Goal: Check status: Check status

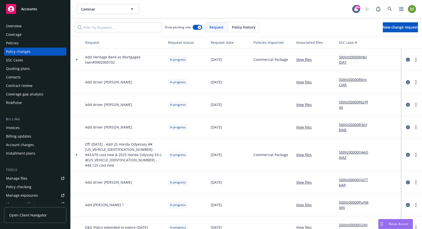
click at [239, 25] on span "Policy history" at bounding box center [244, 27] width 24 height 5
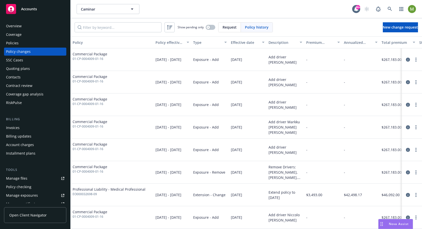
click at [230, 26] on span "Request" at bounding box center [229, 27] width 14 height 5
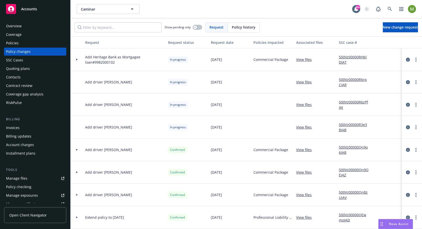
click at [239, 26] on span "Policy history" at bounding box center [244, 27] width 24 height 5
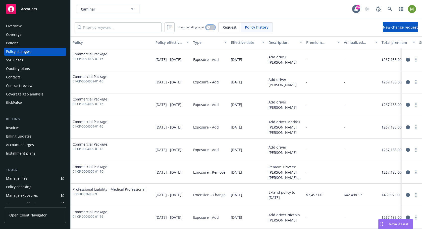
click at [210, 28] on button "button" at bounding box center [211, 27] width 10 height 5
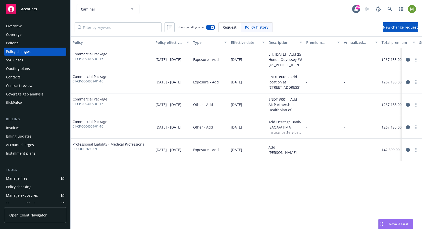
click at [233, 25] on span "Request" at bounding box center [229, 27] width 14 height 5
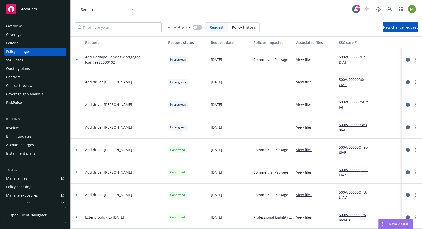
click at [78, 59] on div at bounding box center [77, 60] width 9 height 2
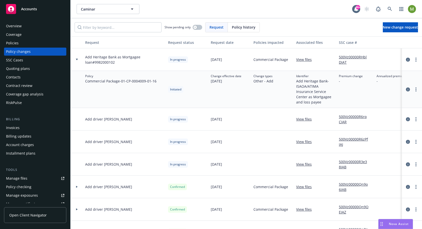
click at [78, 59] on div at bounding box center [77, 60] width 9 height 2
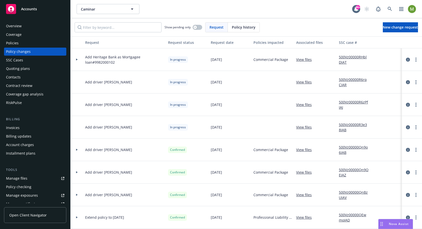
click at [78, 59] on div at bounding box center [77, 60] width 9 height 2
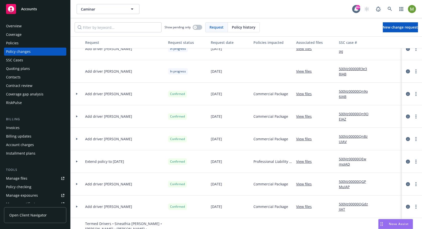
scroll to position [80, 0]
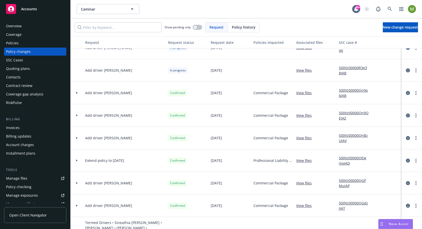
click at [77, 92] on icon at bounding box center [77, 93] width 2 height 2
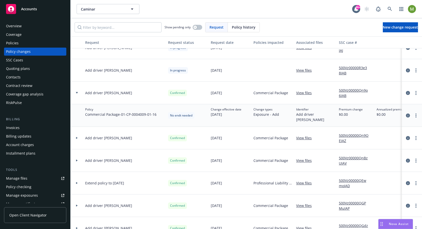
click at [77, 92] on icon at bounding box center [77, 93] width 2 height 2
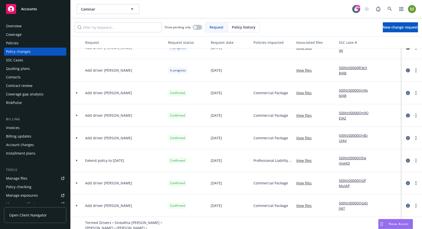
click at [77, 116] on icon at bounding box center [77, 116] width 2 height 2
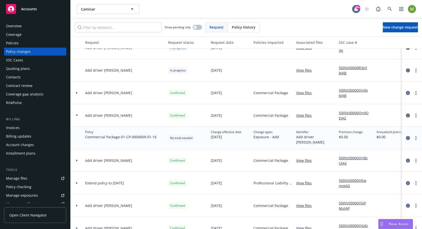
click at [77, 116] on icon at bounding box center [77, 116] width 2 height 2
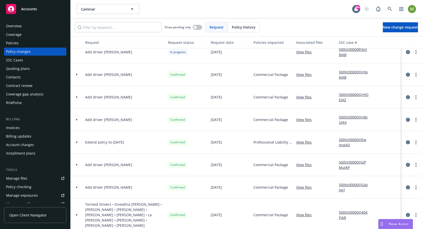
click at [77, 117] on div at bounding box center [77, 120] width 13 height 23
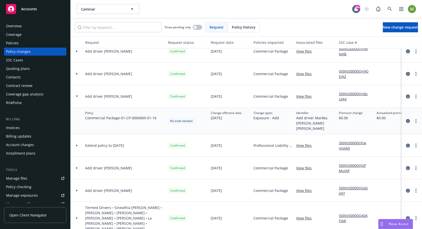
scroll to position [123, 0]
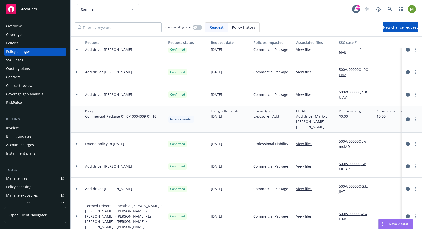
click at [78, 95] on div at bounding box center [77, 95] width 9 height 2
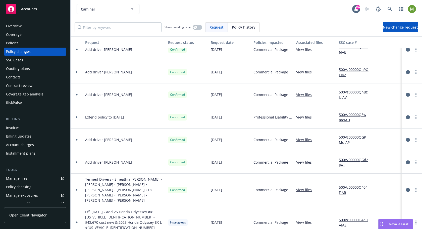
click at [77, 120] on div at bounding box center [77, 117] width 13 height 23
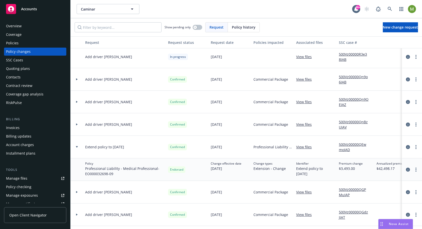
scroll to position [0, 0]
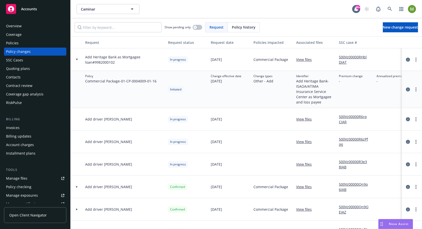
click at [243, 26] on span "Policy history" at bounding box center [244, 27] width 24 height 5
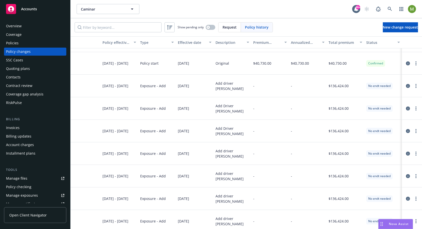
scroll to position [608, 57]
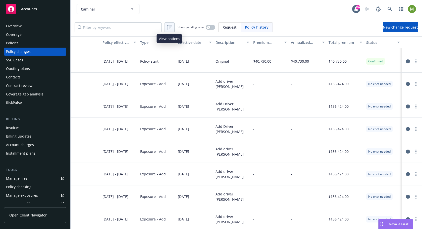
click at [172, 27] on div at bounding box center [169, 27] width 8 height 8
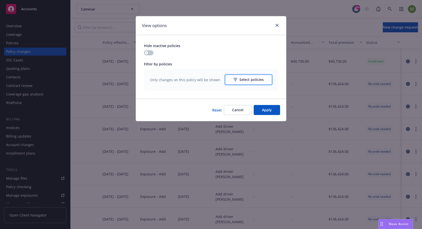
click at [237, 79] on icon "button" at bounding box center [235, 80] width 4 height 4
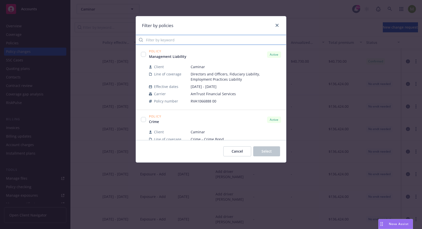
click at [180, 40] on input "Filter by keyword" at bounding box center [211, 40] width 150 height 10
paste input "2022-04009-NPO"
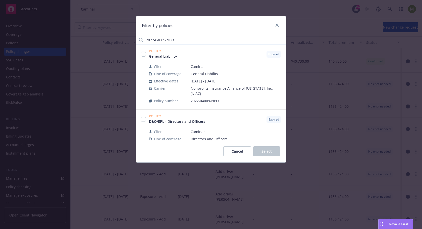
scroll to position [0, 0]
type input "2022-04009-NPO"
click at [144, 55] on input "checkbox" at bounding box center [143, 54] width 5 height 5
checkbox input "true"
click at [261, 151] on button "Select" at bounding box center [266, 152] width 27 height 10
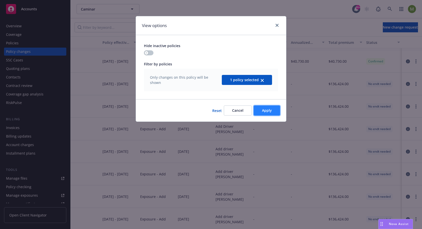
click at [260, 109] on button "Apply" at bounding box center [267, 111] width 26 height 10
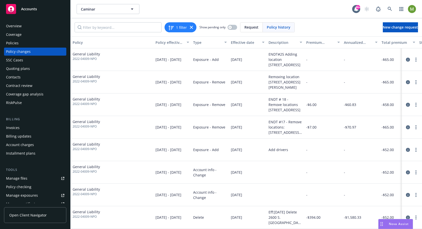
click at [255, 28] on span "Request" at bounding box center [251, 27] width 14 height 5
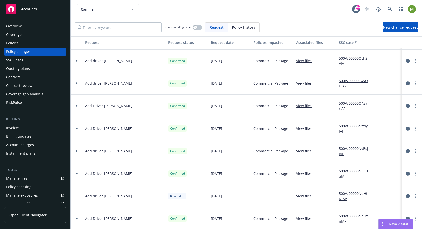
scroll to position [658, 0]
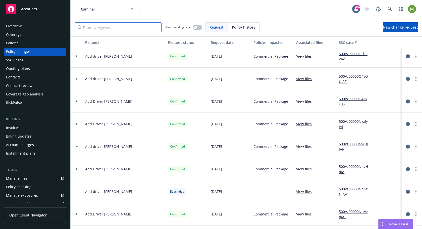
click at [99, 29] on input "Filter by keyword..." at bounding box center [118, 27] width 87 height 10
paste input "2022-04009-NPO"
type input "2022-04009-NPO"
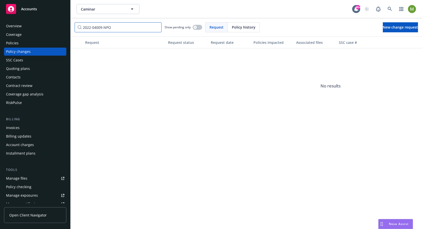
click at [158, 26] on input "2022-04009-NPO" at bounding box center [118, 27] width 87 height 10
click at [157, 27] on input "2022-04009-NPO" at bounding box center [118, 27] width 87 height 10
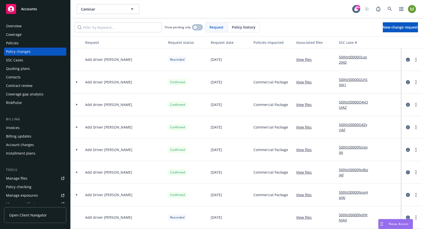
click at [199, 27] on button "button" at bounding box center [198, 27] width 10 height 5
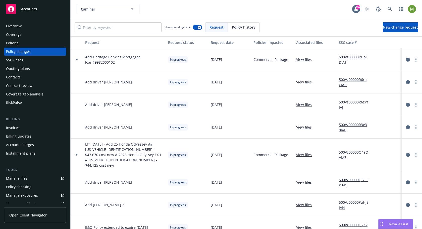
click at [242, 25] on span "Policy history" at bounding box center [244, 27] width 24 height 5
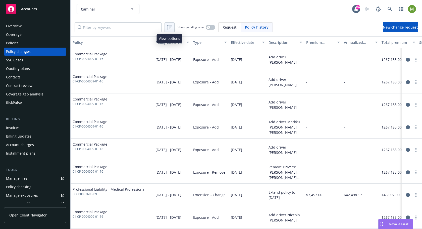
click at [171, 27] on icon at bounding box center [169, 27] width 6 height 6
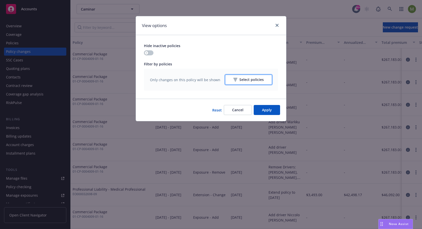
click at [257, 79] on div "Select policies" at bounding box center [248, 80] width 30 height 10
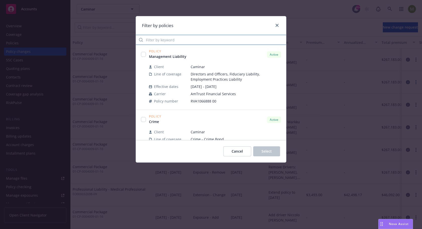
paste input "2022-04009-NPO"
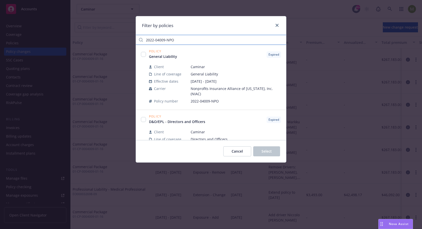
type input "2022-04009-NPO"
click at [145, 57] on div at bounding box center [143, 54] width 5 height 5
click at [145, 55] on input "checkbox" at bounding box center [143, 54] width 5 height 5
checkbox input "true"
click at [264, 149] on span "Select" at bounding box center [266, 151] width 10 height 5
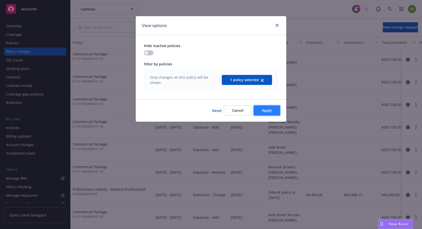
click at [269, 112] on button "Apply" at bounding box center [267, 111] width 26 height 10
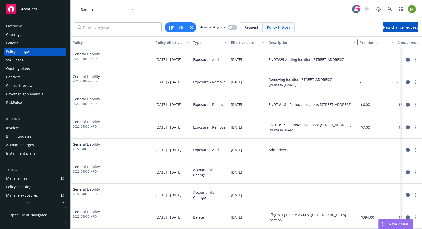
drag, startPoint x: 304, startPoint y: 40, endPoint x: 357, endPoint y: 42, distance: 53.5
click at [356, 42] on div "button" at bounding box center [355, 43] width 3 height 12
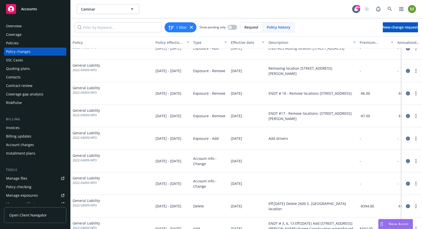
scroll to position [12, 0]
click at [310, 90] on div "ENDT # 18 - Remove locations [STREET_ADDRESS]" at bounding box center [309, 92] width 83 height 5
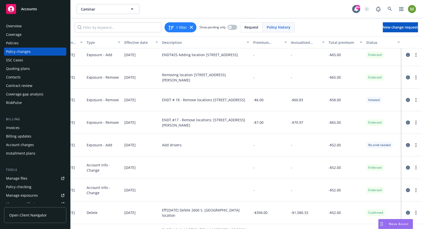
scroll to position [0, 110]
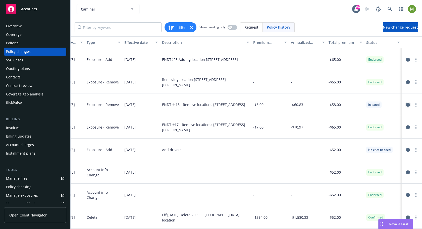
click at [405, 105] on link "circleInformation" at bounding box center [408, 105] width 6 height 6
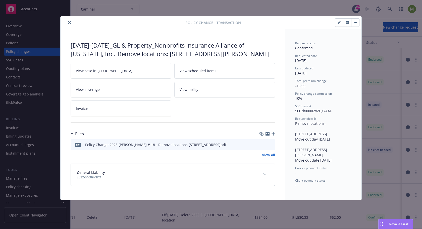
drag, startPoint x: 161, startPoint y: 62, endPoint x: 84, endPoint y: 51, distance: 78.5
click at [84, 51] on div "[DATE]-[DATE]_GL & Property_Nonprofits Insurance Alliance of [US_STATE], Inc._R…" at bounding box center [173, 49] width 204 height 17
click at [68, 22] on icon "close" at bounding box center [69, 22] width 3 height 3
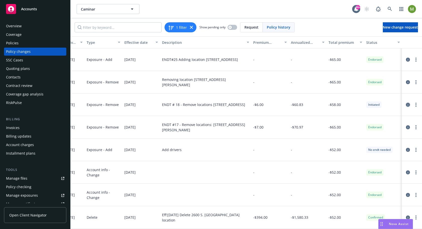
click at [406, 104] on icon "circleInformation" at bounding box center [408, 105] width 4 height 4
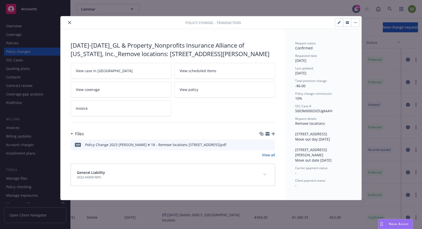
click at [69, 21] on button "close" at bounding box center [70, 23] width 6 height 6
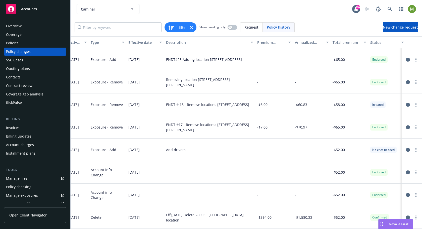
scroll to position [0, 110]
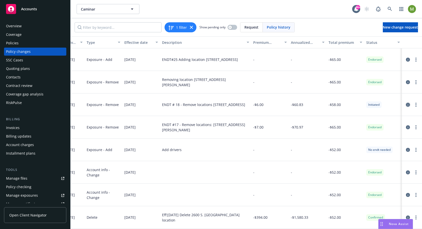
click at [406, 105] on icon "circleInformation" at bounding box center [408, 105] width 4 height 4
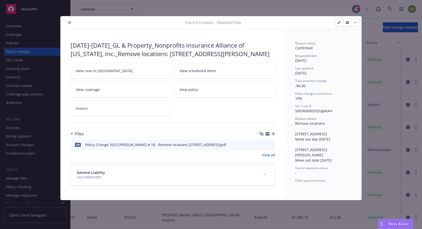
click at [71, 20] on button "close" at bounding box center [70, 23] width 6 height 6
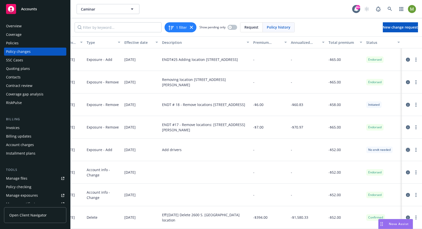
click at [406, 151] on icon "circleInformation" at bounding box center [408, 150] width 4 height 4
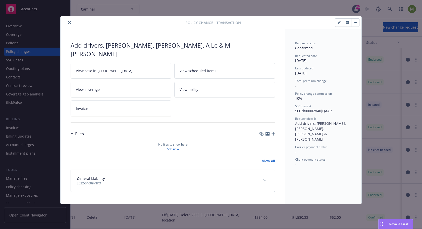
click at [69, 22] on icon "close" at bounding box center [69, 22] width 3 height 3
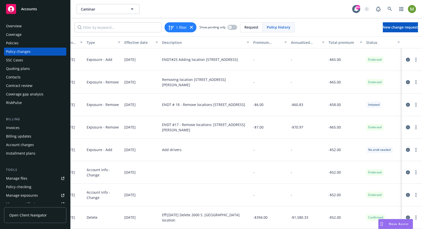
click at [406, 128] on icon "circleInformation" at bounding box center [408, 128] width 4 height 4
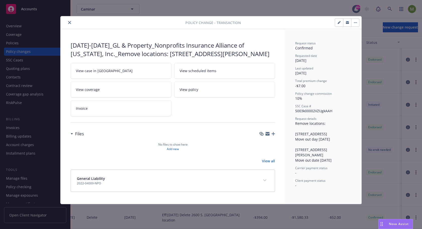
click at [70, 23] on icon "close" at bounding box center [69, 22] width 3 height 3
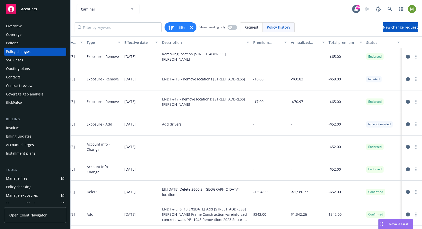
scroll to position [0, 110]
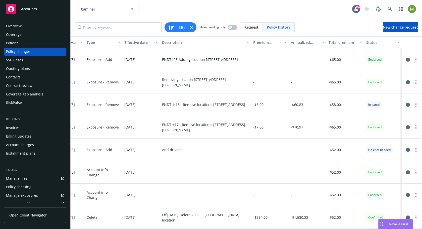
click at [406, 150] on icon "circleInformation" at bounding box center [408, 150] width 4 height 4
